Goal: Download file/media

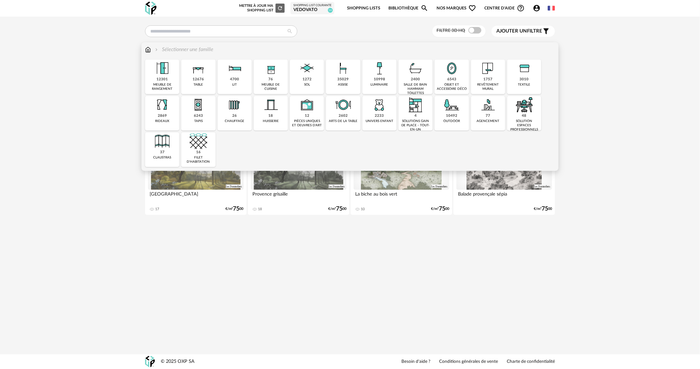
click at [498, 77] on div "1757 revêtement mural" at bounding box center [488, 77] width 34 height 34
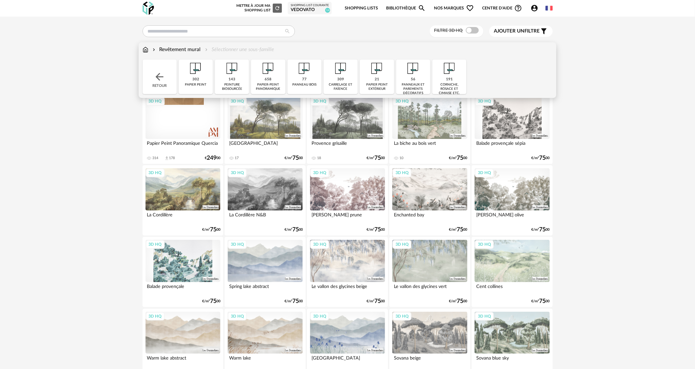
click at [238, 75] on img at bounding box center [232, 69] width 18 height 18
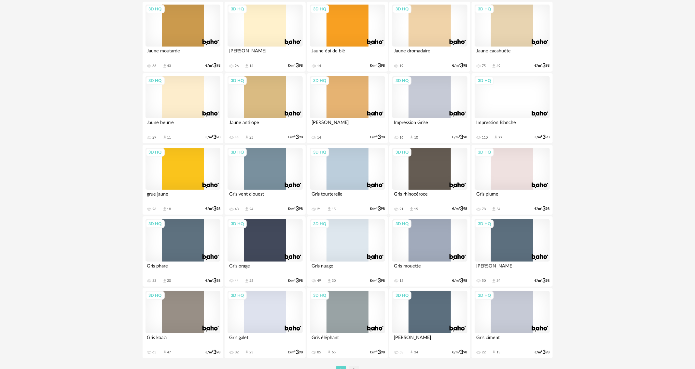
scroll to position [1199, 0]
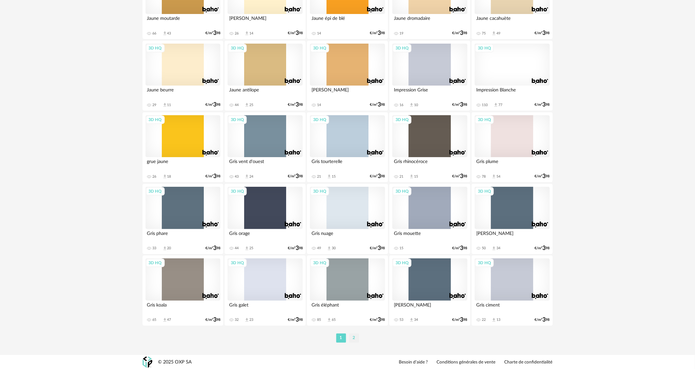
click at [353, 338] on li "2" at bounding box center [354, 338] width 10 height 9
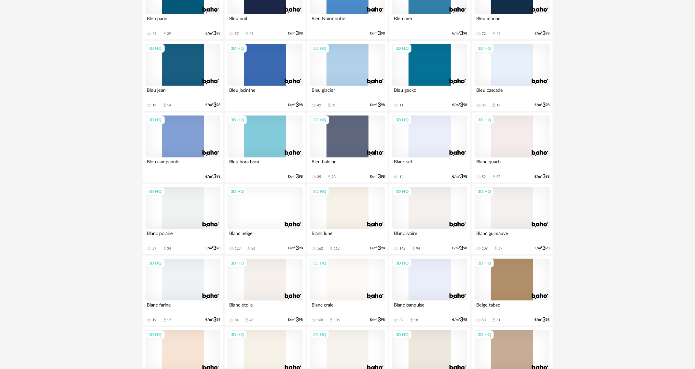
scroll to position [358, 0]
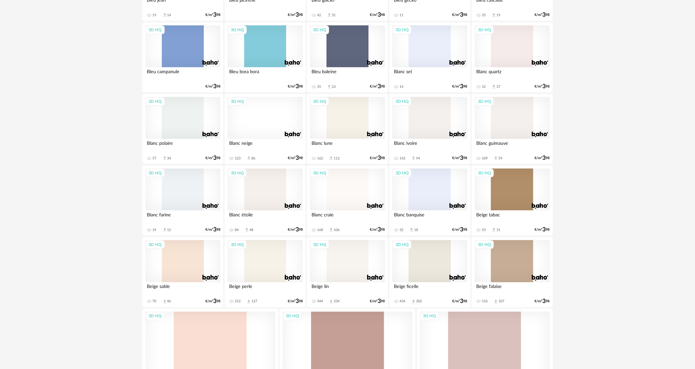
click at [433, 262] on div "3D HQ" at bounding box center [429, 261] width 75 height 42
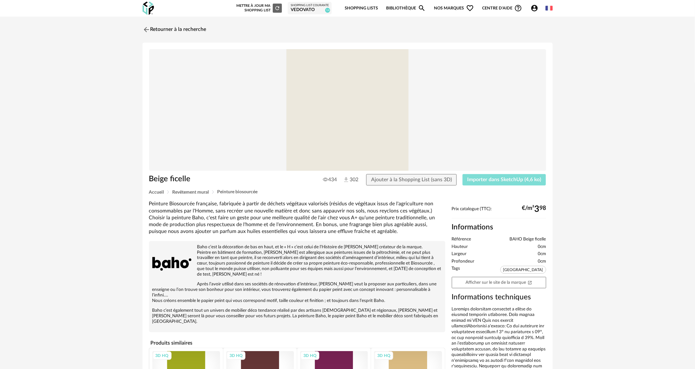
click at [492, 178] on span "Importer dans SketchUp (4,6 ko)" at bounding box center [504, 179] width 74 height 5
